Goal: Task Accomplishment & Management: Use online tool/utility

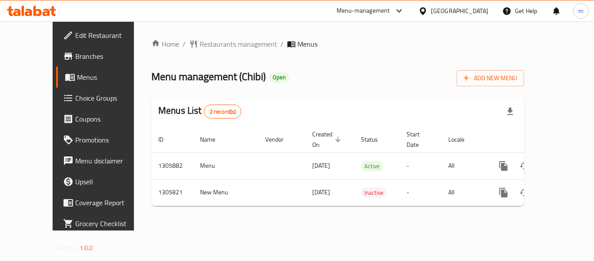
click at [75, 103] on span "Choice Groups" at bounding box center [110, 98] width 70 height 10
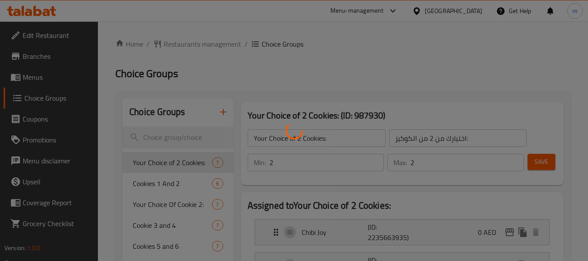
click at [159, 186] on div at bounding box center [294, 130] width 588 height 261
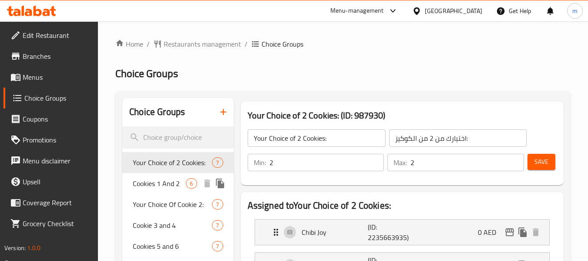
click at [168, 185] on span "Cookies 1 And 2" at bounding box center [159, 183] width 53 height 10
type input "Cookies 1 And 2"
type input "كوكيز 1 و 2"
type input "1"
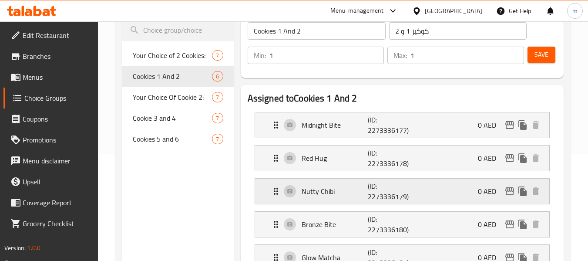
scroll to position [131, 0]
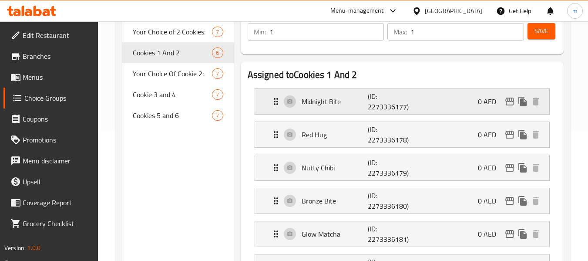
click at [277, 103] on icon "Expand" at bounding box center [276, 101] width 10 height 10
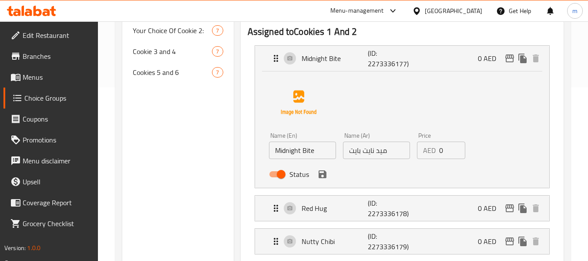
scroll to position [174, 0]
drag, startPoint x: 348, startPoint y: 152, endPoint x: 395, endPoint y: 158, distance: 47.8
click at [395, 158] on input "ميد نايت بايت" at bounding box center [376, 149] width 67 height 17
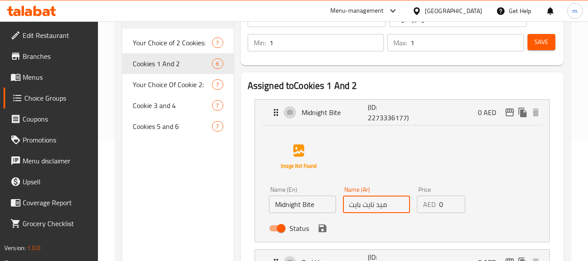
scroll to position [87, 0]
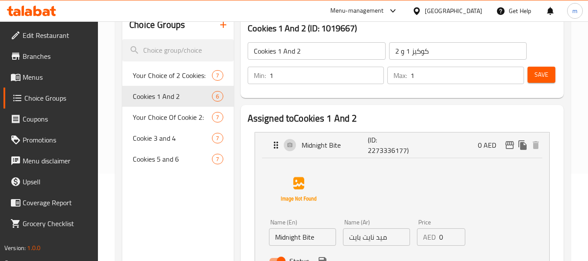
click at [449, 115] on h2 "Assigned to Cookies 1 And 2" at bounding box center [402, 118] width 309 height 13
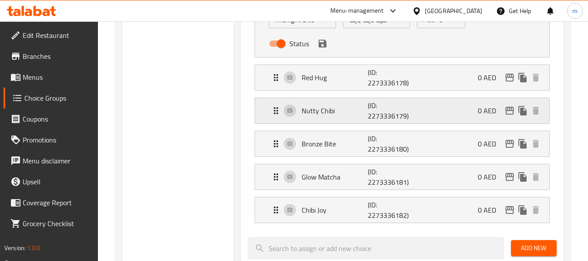
scroll to position [348, 0]
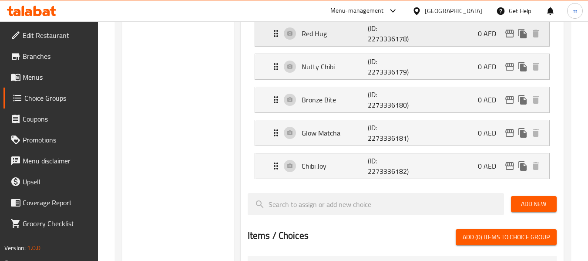
click at [321, 42] on div "Red Hug (ID: 2273336178) 0 AED" at bounding box center [405, 33] width 268 height 25
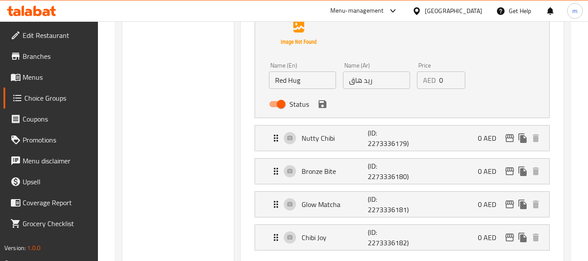
scroll to position [435, 0]
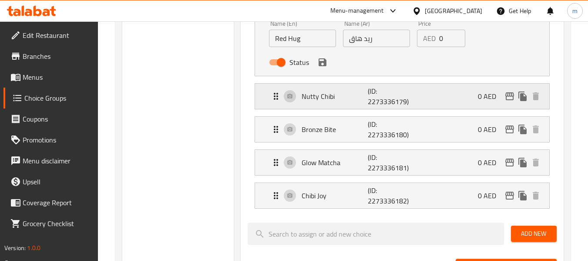
click at [330, 100] on p "Nutty Chibi" at bounding box center [335, 96] width 67 height 10
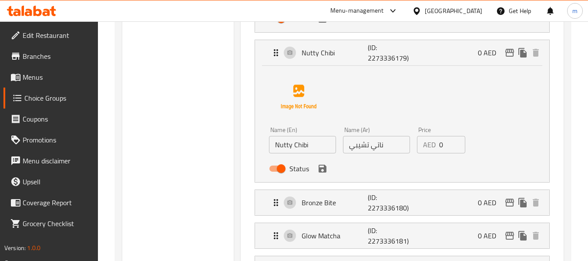
scroll to position [522, 0]
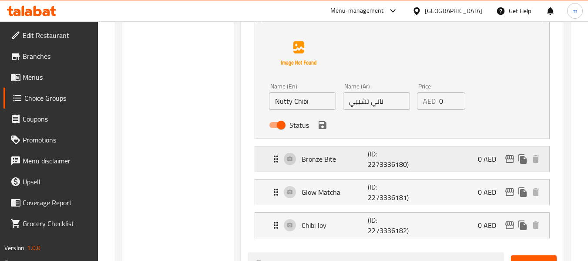
click at [327, 157] on p "Bronze Bite" at bounding box center [335, 159] width 67 height 10
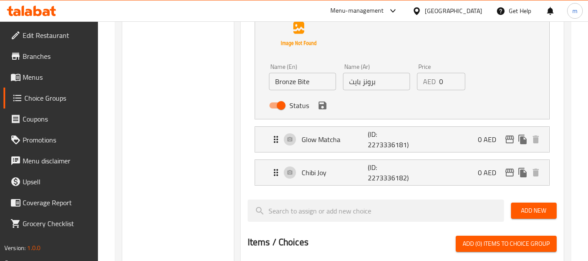
scroll to position [696, 0]
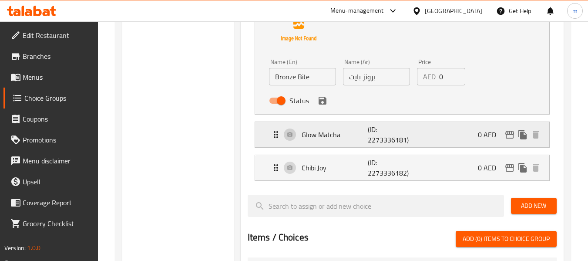
click at [393, 134] on p "(ID: 2273336181)" at bounding box center [390, 134] width 44 height 21
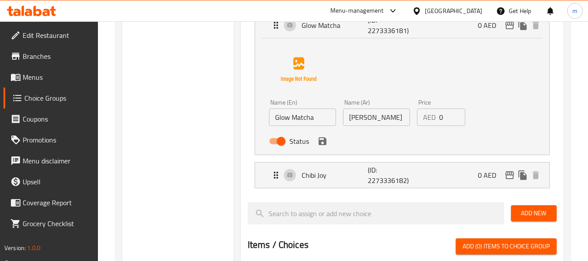
scroll to position [827, 0]
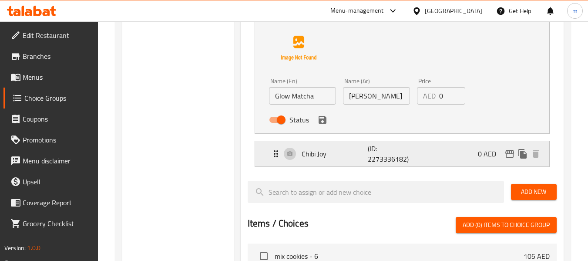
click at [394, 156] on p "(ID: 2273336182)" at bounding box center [390, 153] width 44 height 21
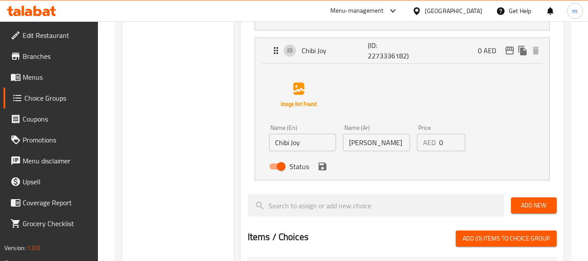
scroll to position [957, 0]
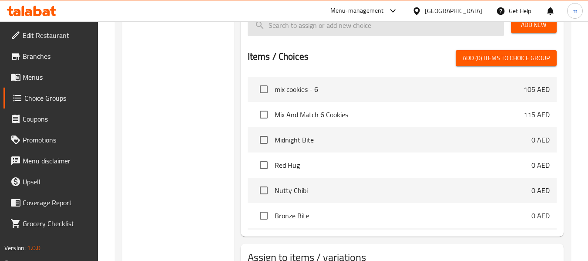
scroll to position [1131, 0]
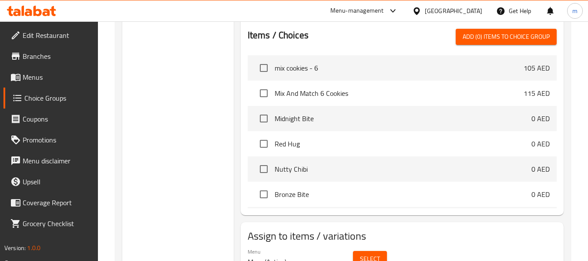
click at [383, 117] on span "Midnight Bite" at bounding box center [403, 118] width 257 height 10
click at [301, 118] on span "Midnight Bite" at bounding box center [403, 118] width 257 height 10
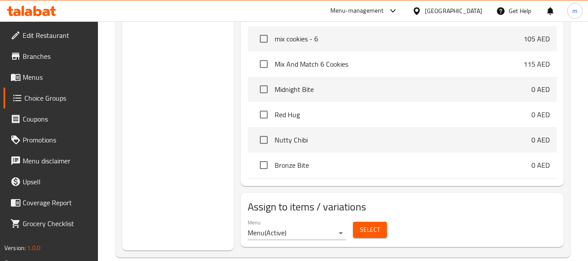
scroll to position [1174, 0]
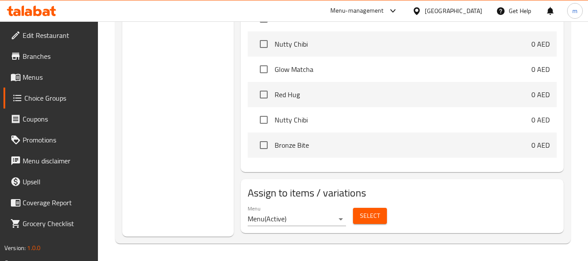
scroll to position [327, 0]
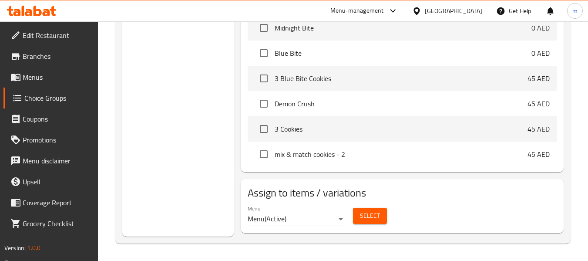
scroll to position [501, 0]
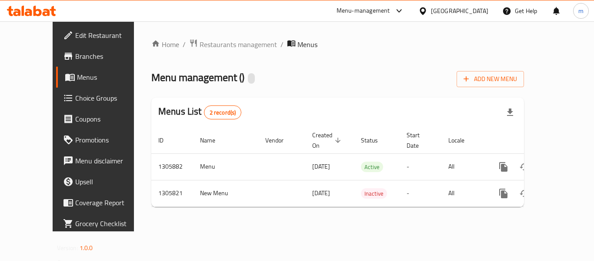
click at [151, 44] on ol "Home / Restaurants management / Menus" at bounding box center [337, 44] width 373 height 11
click at [151, 44] on link "Home" at bounding box center [165, 44] width 28 height 10
